Goal: Task Accomplishment & Management: Complete application form

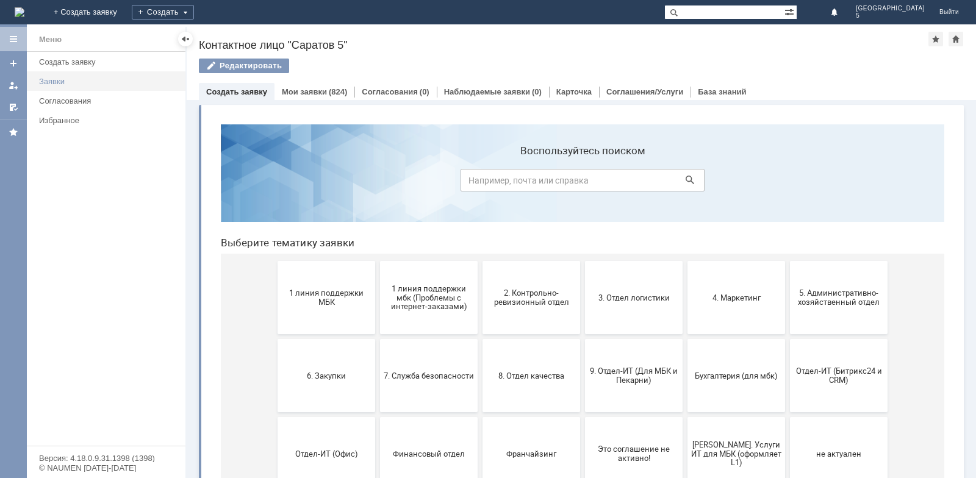
click at [59, 76] on link "Заявки" at bounding box center [108, 81] width 149 height 19
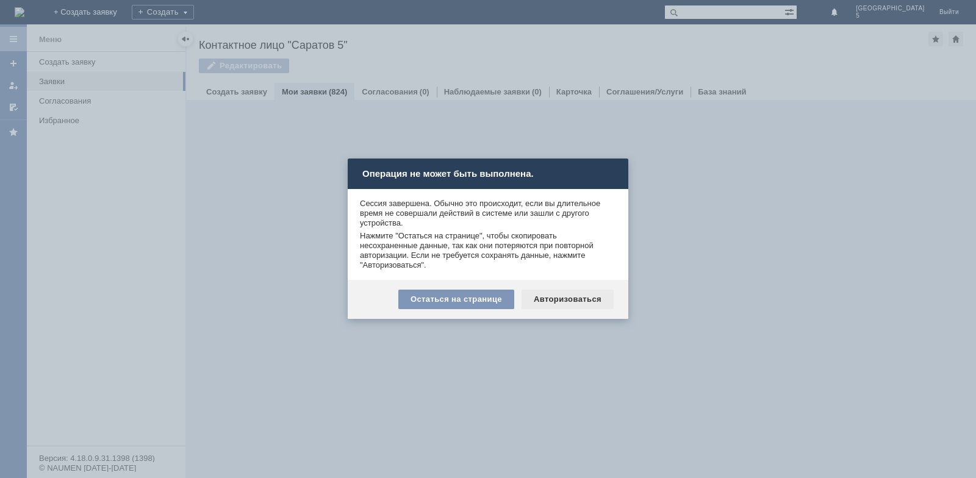
click at [575, 302] on div "Авторизоваться" at bounding box center [567, 300] width 92 height 20
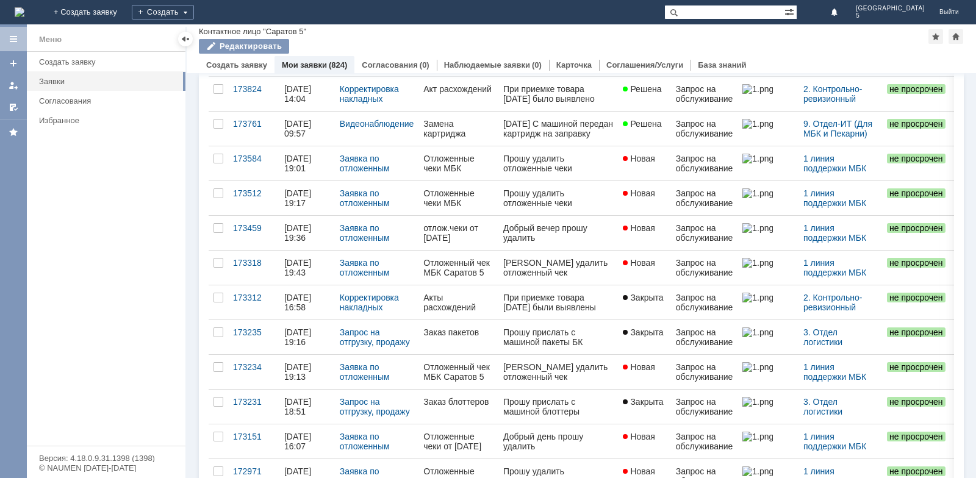
click at [466, 406] on div "Заказ блоттеров" at bounding box center [458, 402] width 70 height 10
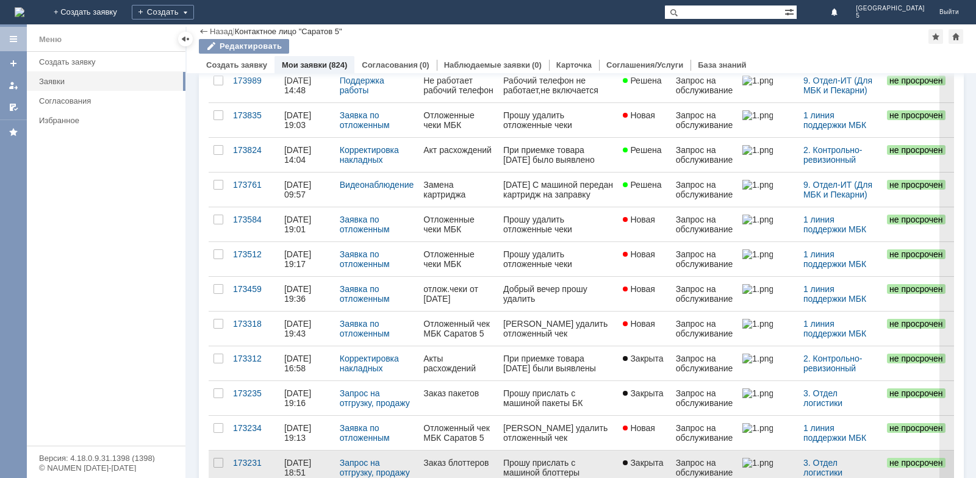
click at [484, 462] on div "Заказ блоттеров" at bounding box center [458, 463] width 70 height 10
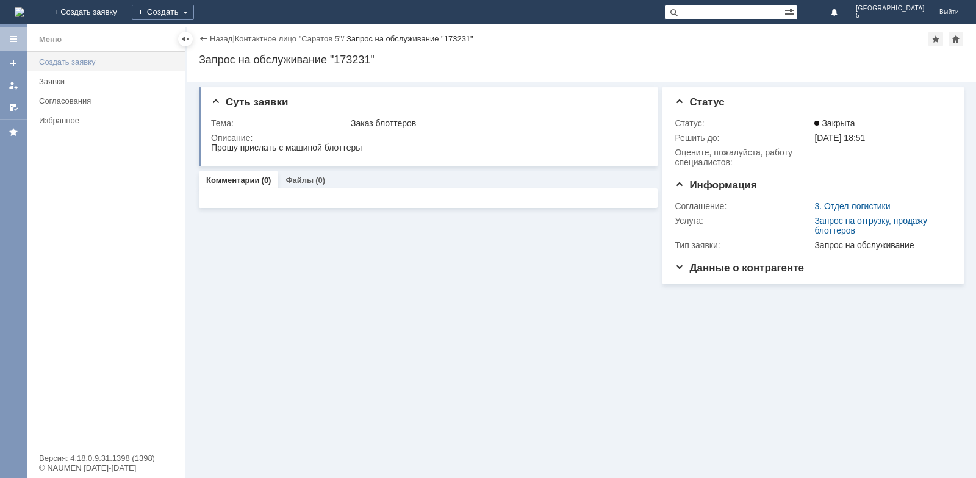
click at [67, 63] on div "Создать заявку" at bounding box center [108, 61] width 139 height 9
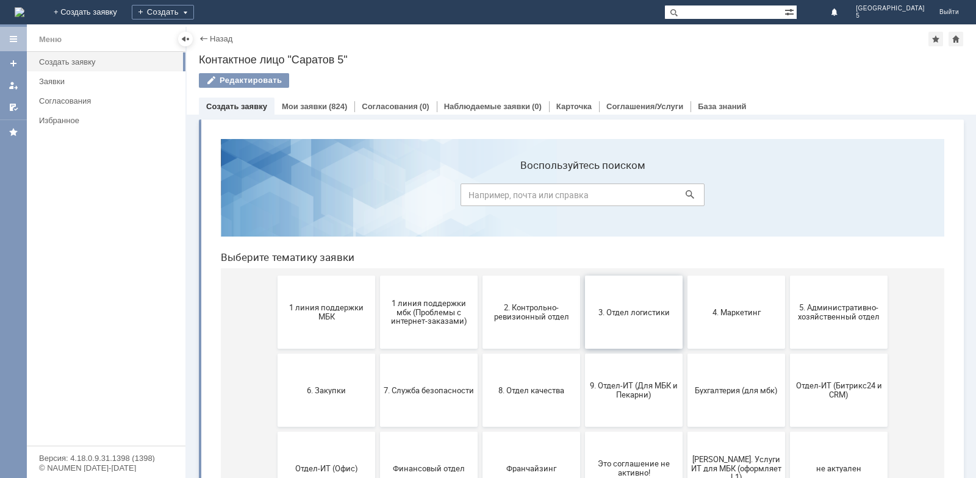
click at [632, 322] on button "3. Отдел логистики" at bounding box center [634, 312] width 98 height 73
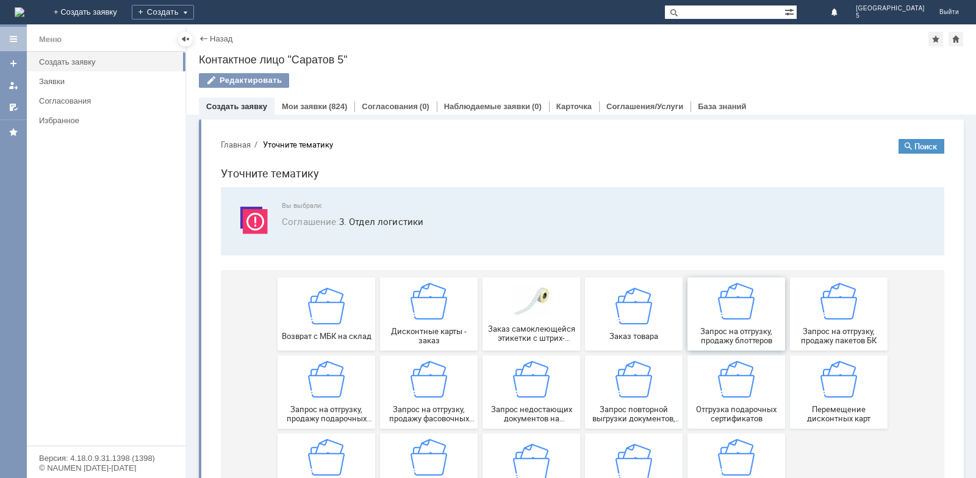
click at [744, 333] on span "Запрос на отгрузку, продажу блоттеров" at bounding box center [736, 336] width 90 height 18
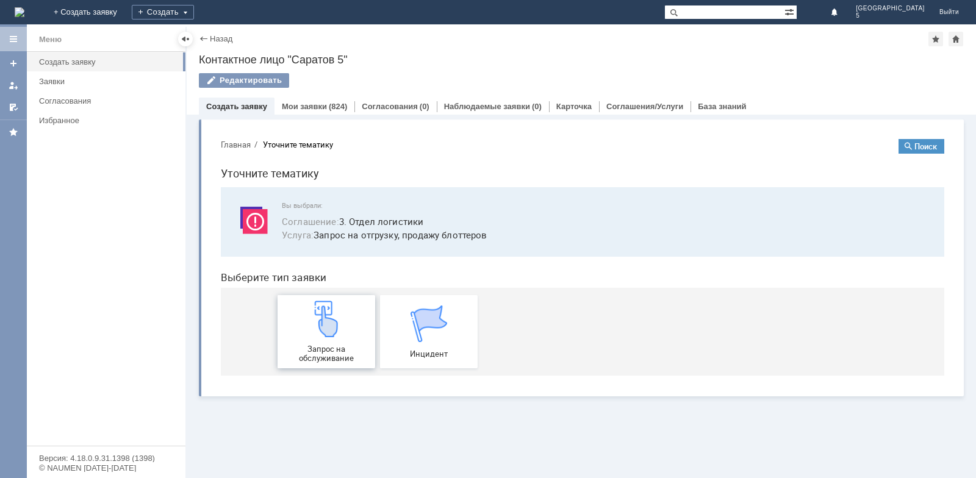
click at [326, 335] on img at bounding box center [326, 319] width 37 height 37
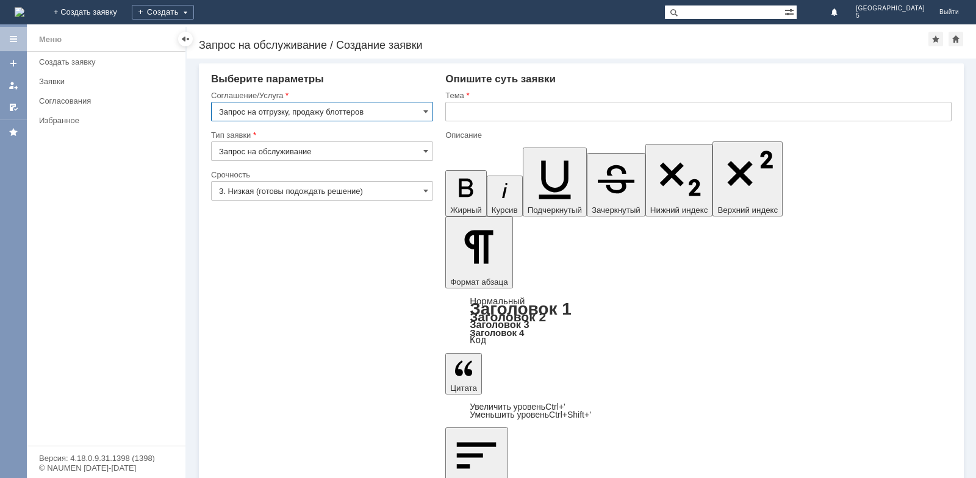
click at [461, 113] on input "text" at bounding box center [698, 112] width 506 height 20
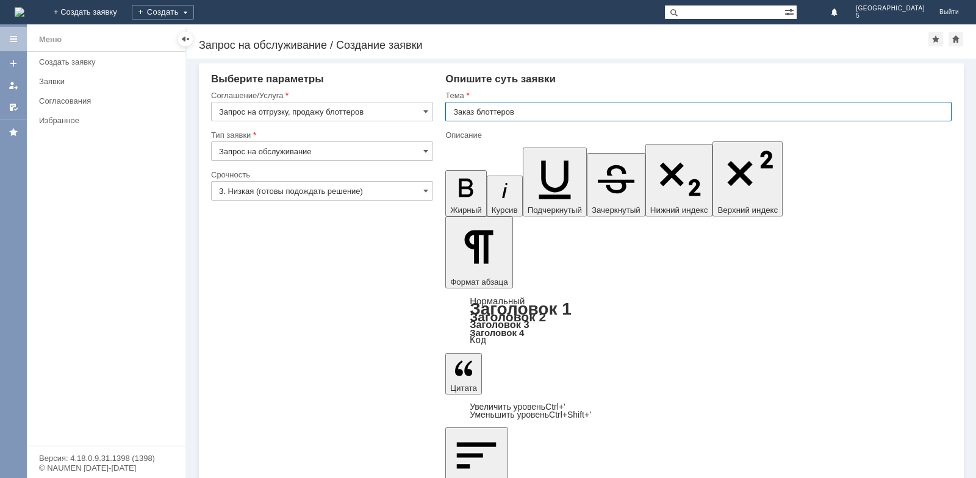
type input "Заказ блоттеров"
drag, startPoint x: 495, startPoint y: 3302, endPoint x: 490, endPoint y: 3293, distance: 10.7
